Goal: Task Accomplishment & Management: Use online tool/utility

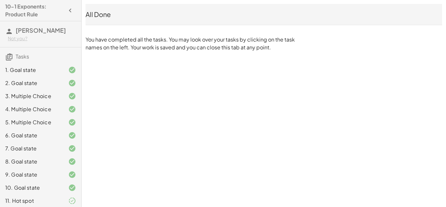
scroll to position [16, 0]
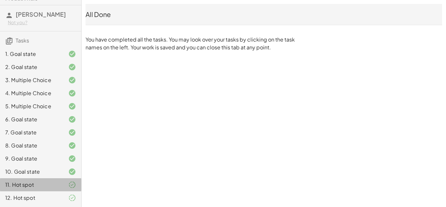
click at [30, 184] on div "11. Hot spot" at bounding box center [31, 185] width 53 height 8
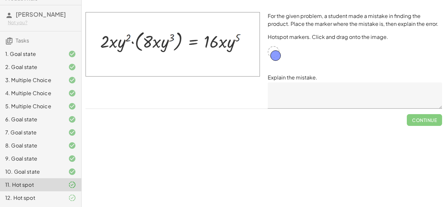
drag, startPoint x: 273, startPoint y: 52, endPoint x: 276, endPoint y: 55, distance: 3.7
click at [276, 55] on div at bounding box center [274, 52] width 12 height 12
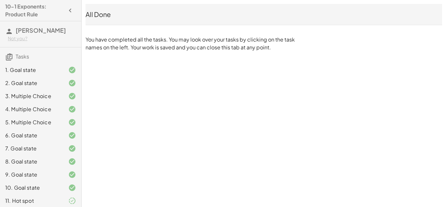
scroll to position [16, 0]
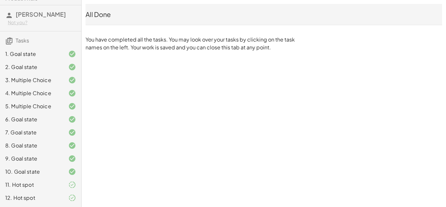
click at [63, 183] on div at bounding box center [67, 185] width 18 height 8
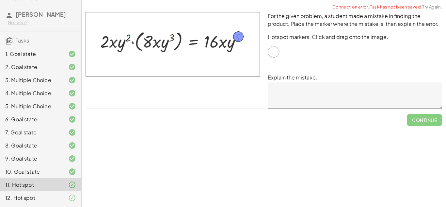
drag, startPoint x: 270, startPoint y: 52, endPoint x: 235, endPoint y: 37, distance: 38.5
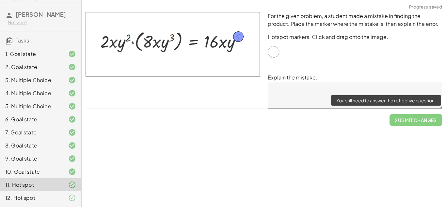
click at [407, 117] on span "Submit Changes" at bounding box center [416, 117] width 53 height 17
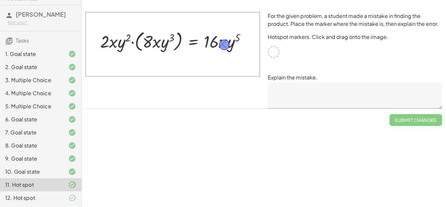
drag, startPoint x: 238, startPoint y: 37, endPoint x: 223, endPoint y: 44, distance: 16.4
click at [227, 93] on div at bounding box center [173, 60] width 182 height 104
drag, startPoint x: 223, startPoint y: 43, endPoint x: 228, endPoint y: 33, distance: 11.3
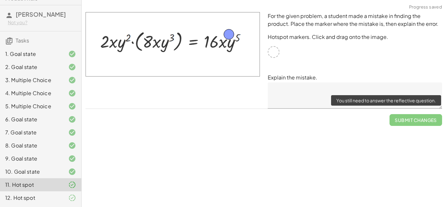
click at [321, 97] on textarea at bounding box center [355, 95] width 174 height 26
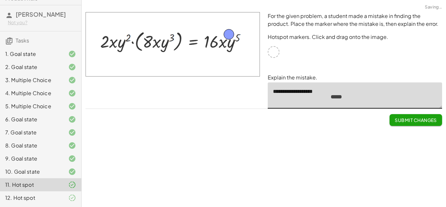
type textarea "**********"
click at [408, 121] on span "Submit Changes" at bounding box center [416, 120] width 42 height 6
click button "Submit Changes" at bounding box center [416, 120] width 53 height 12
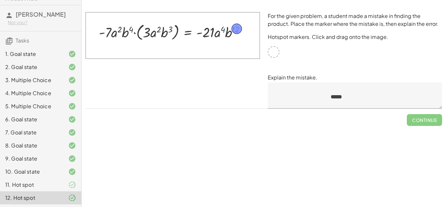
drag, startPoint x: 275, startPoint y: 50, endPoint x: 238, endPoint y: 27, distance: 43.6
click at [283, 99] on textarea at bounding box center [355, 95] width 174 height 26
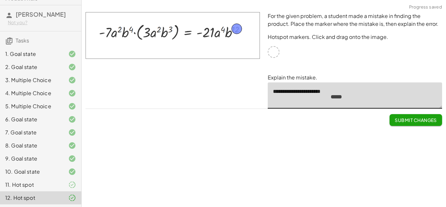
click at [291, 92] on textarea "**********" at bounding box center [355, 95] width 174 height 26
type textarea "**********"
click at [414, 119] on span "Submit Changes" at bounding box center [416, 120] width 42 height 6
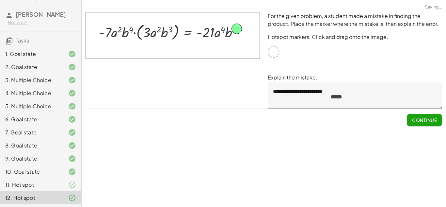
click at [414, 119] on span "Continue" at bounding box center [424, 120] width 25 height 6
